Goal: Information Seeking & Learning: Learn about a topic

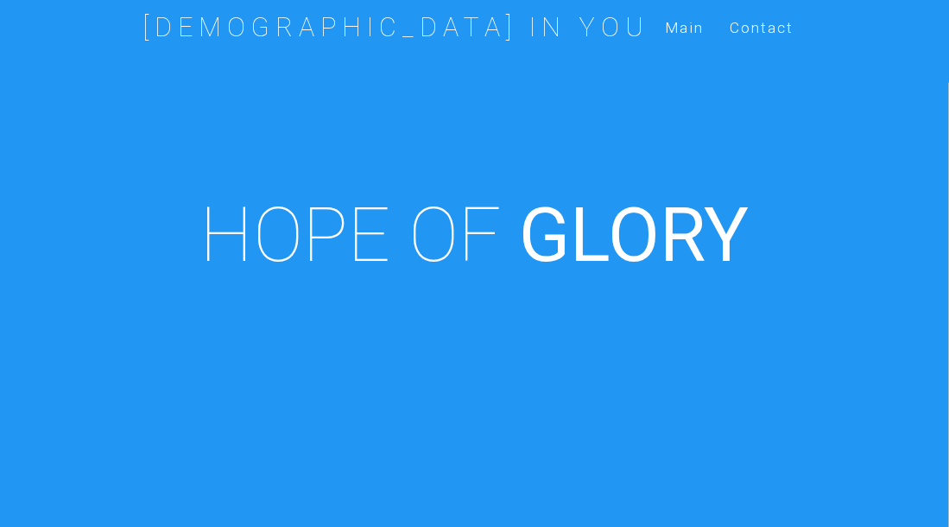
scroll to position [601, 0]
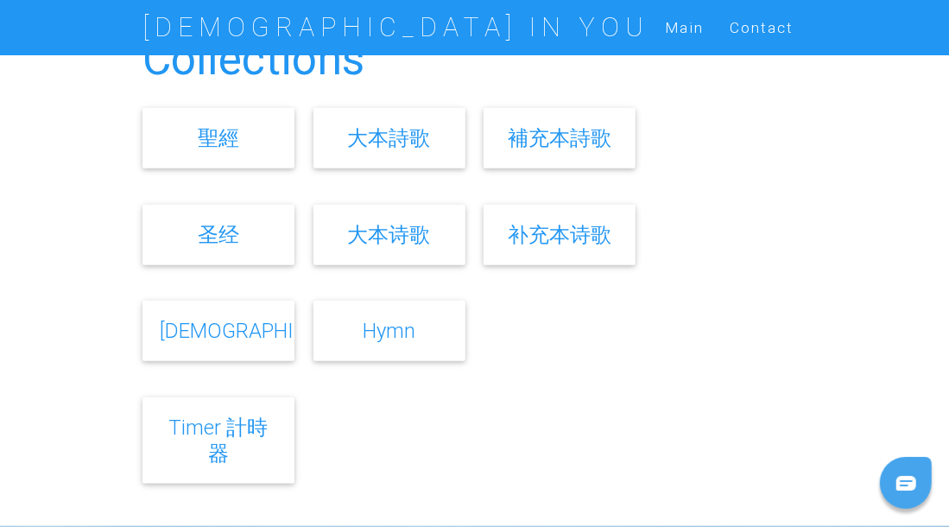
click at [221, 331] on link "[DEMOGRAPHIC_DATA]" at bounding box center [266, 330] width 213 height 25
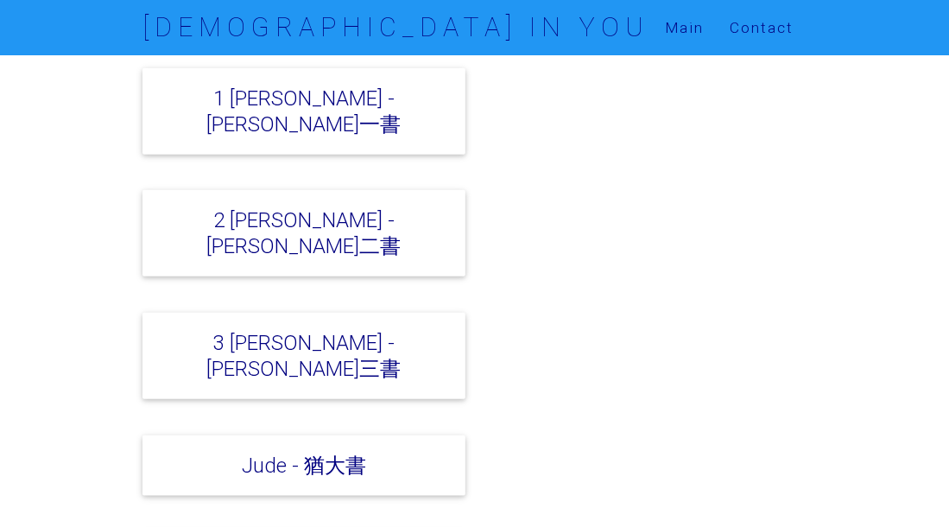
scroll to position [6249, 0]
